Goal: Understand process/instructions

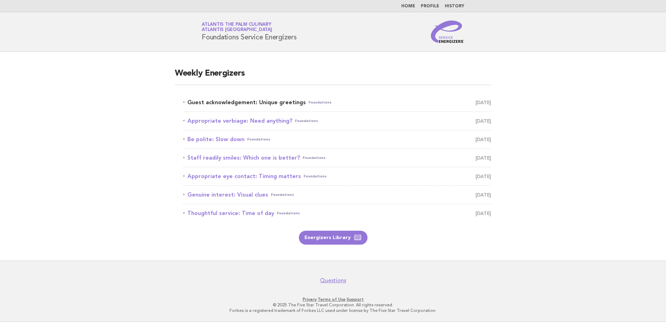
click at [286, 106] on link "Guest acknowledgement: Unique greetings Foundations [DATE]" at bounding box center [337, 102] width 308 height 10
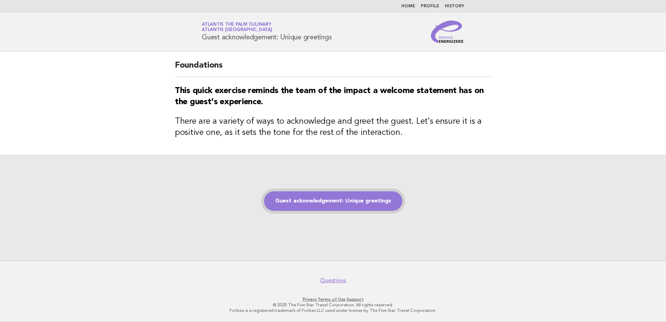
click at [340, 200] on link "Guest acknowledgement: Unique greetings" at bounding box center [333, 200] width 138 height 19
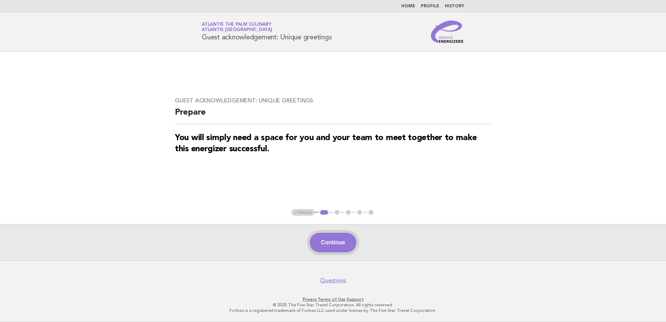
click at [328, 241] on button "Continue" at bounding box center [332, 242] width 46 height 19
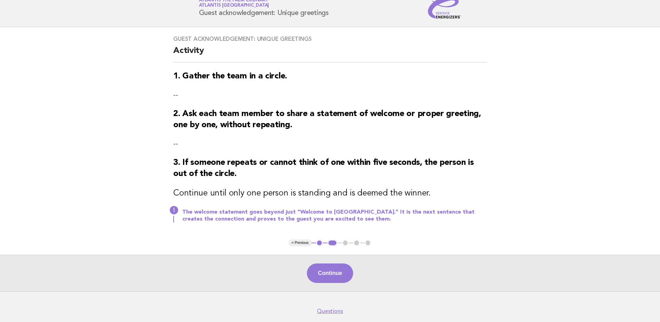
scroll to position [56, 0]
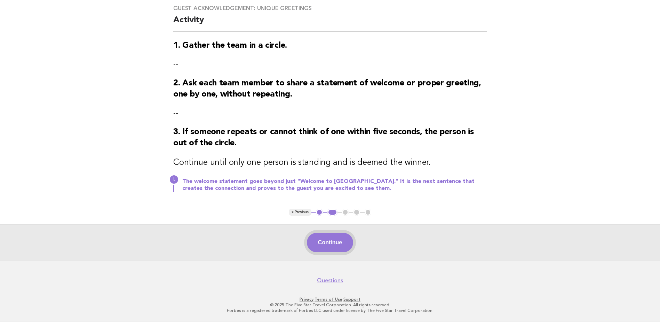
click at [318, 239] on button "Continue" at bounding box center [330, 242] width 46 height 19
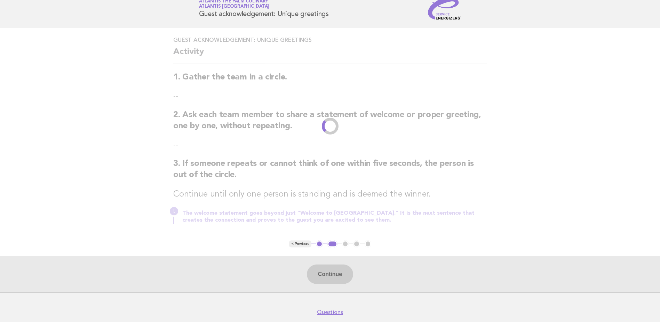
scroll to position [0, 0]
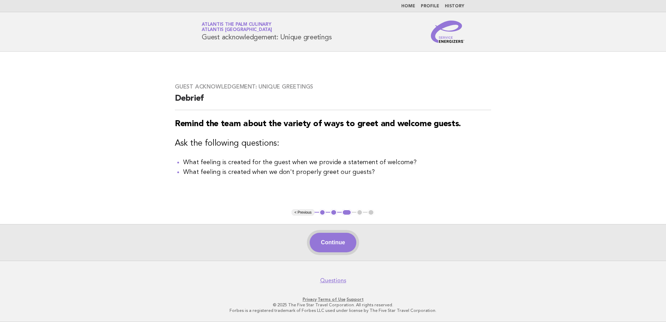
click at [342, 241] on button "Continue" at bounding box center [332, 242] width 46 height 19
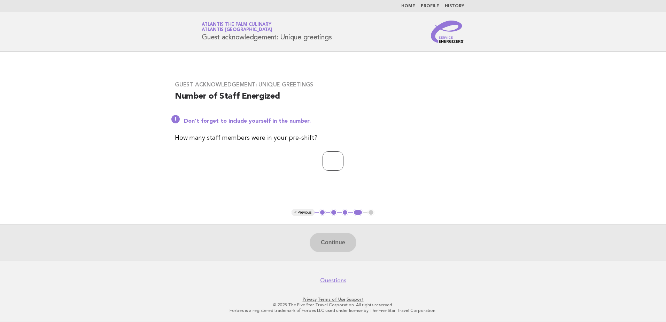
click at [322, 157] on input "number" at bounding box center [332, 160] width 21 height 19
type input "**"
click at [329, 238] on button "Continue" at bounding box center [332, 242] width 46 height 19
